Goal: Task Accomplishment & Management: Manage account settings

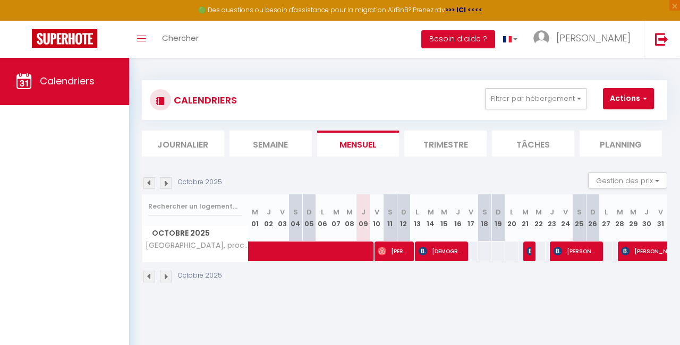
select select
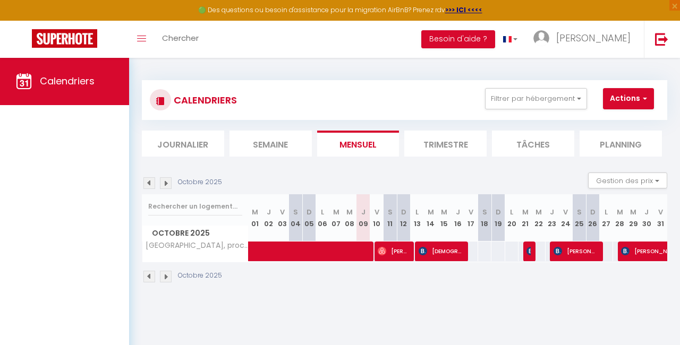
select select
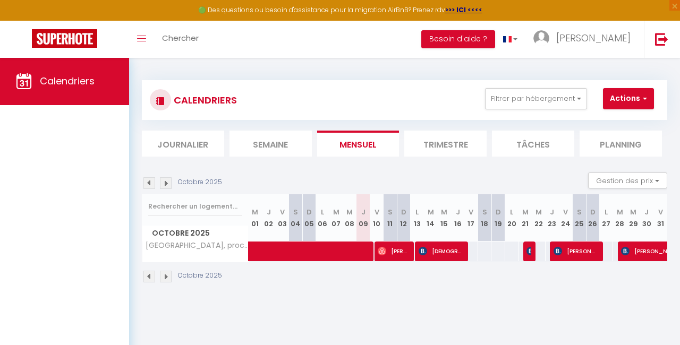
select select
click at [359, 248] on span at bounding box center [367, 252] width 220 height 20
select select "OK"
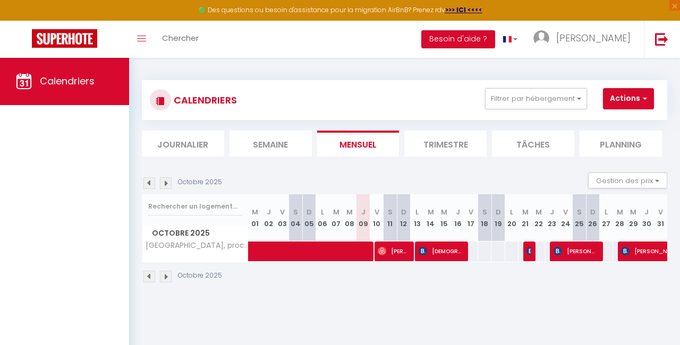
select select "1"
select select "0"
select select "1"
select select
select select "45472"
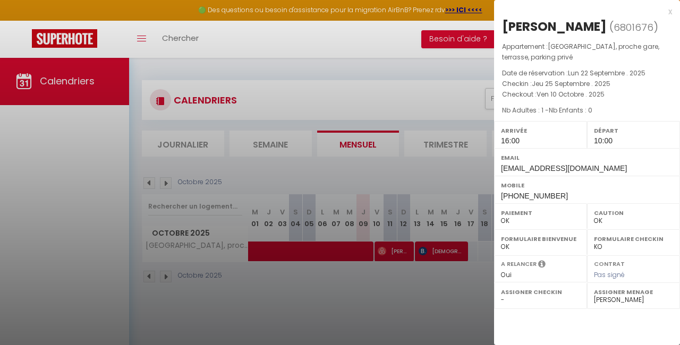
click at [355, 293] on div at bounding box center [340, 172] width 680 height 345
